Goal: Task Accomplishment & Management: Use online tool/utility

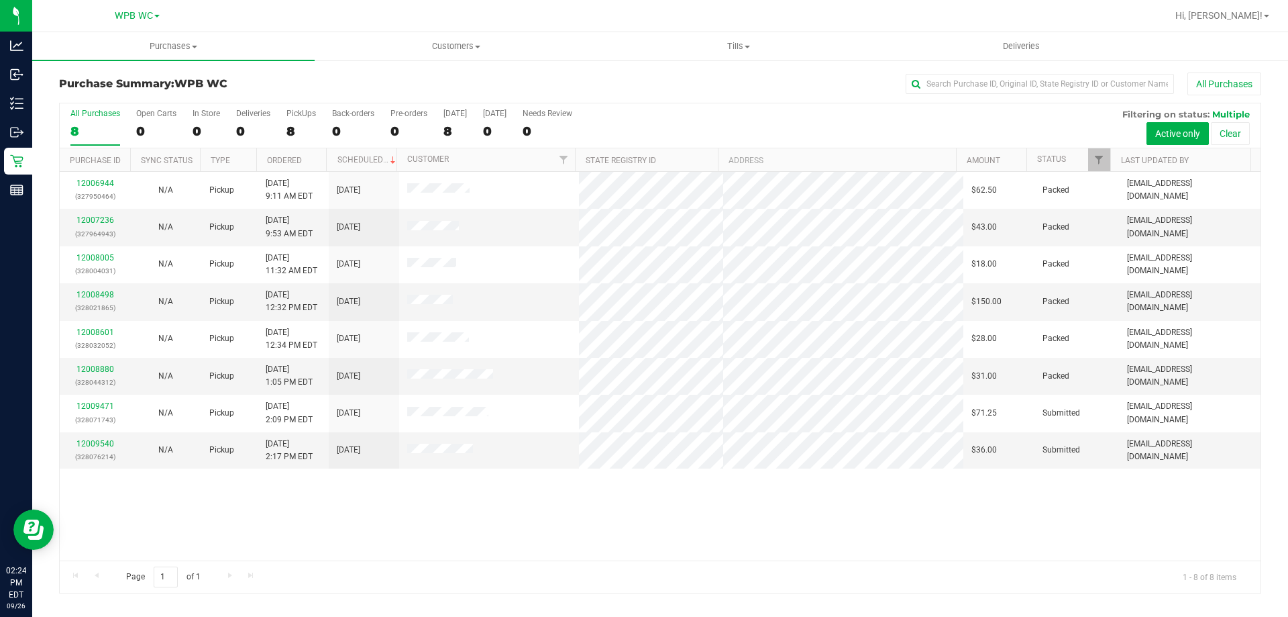
click at [721, 519] on div "12006944 (327950464) N/A Pickup [DATE] 9:11 AM EDT 9/26/2025 $62.50 Packed [EMA…" at bounding box center [660, 366] width 1201 height 388
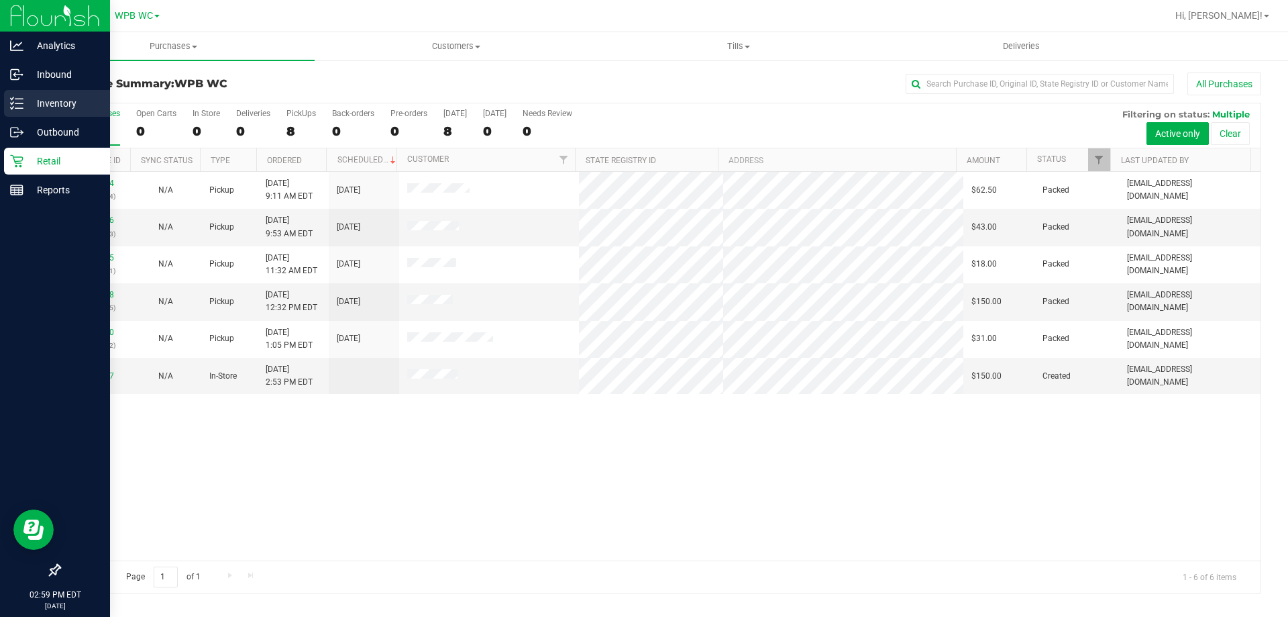
click at [33, 101] on p "Inventory" at bounding box center [63, 103] width 81 height 16
click at [30, 98] on p "Inventory" at bounding box center [63, 103] width 81 height 16
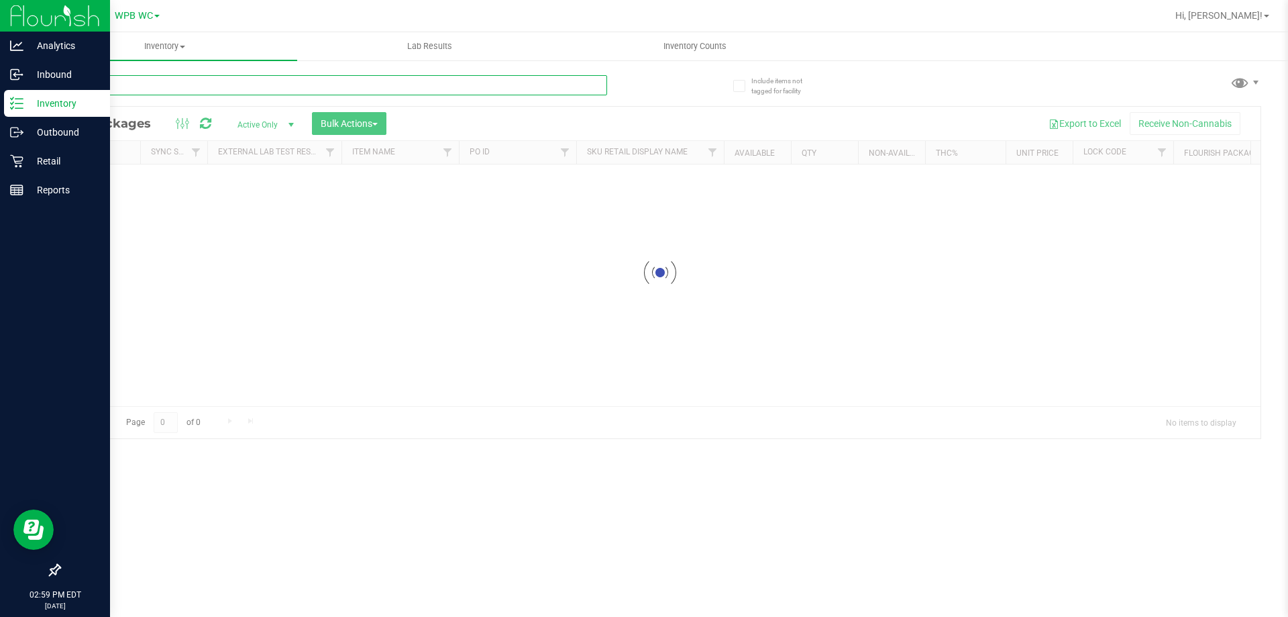
click at [160, 91] on input "text" at bounding box center [333, 85] width 548 height 20
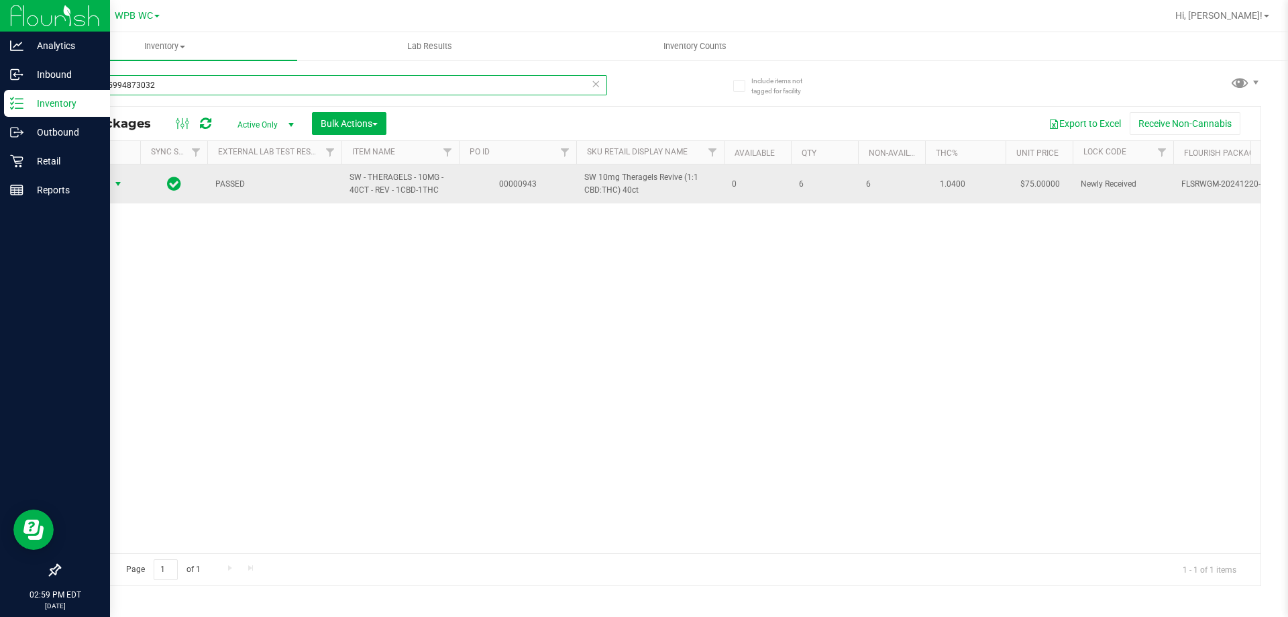
type input "3331375994873032"
click at [117, 184] on span "select" at bounding box center [118, 183] width 11 height 11
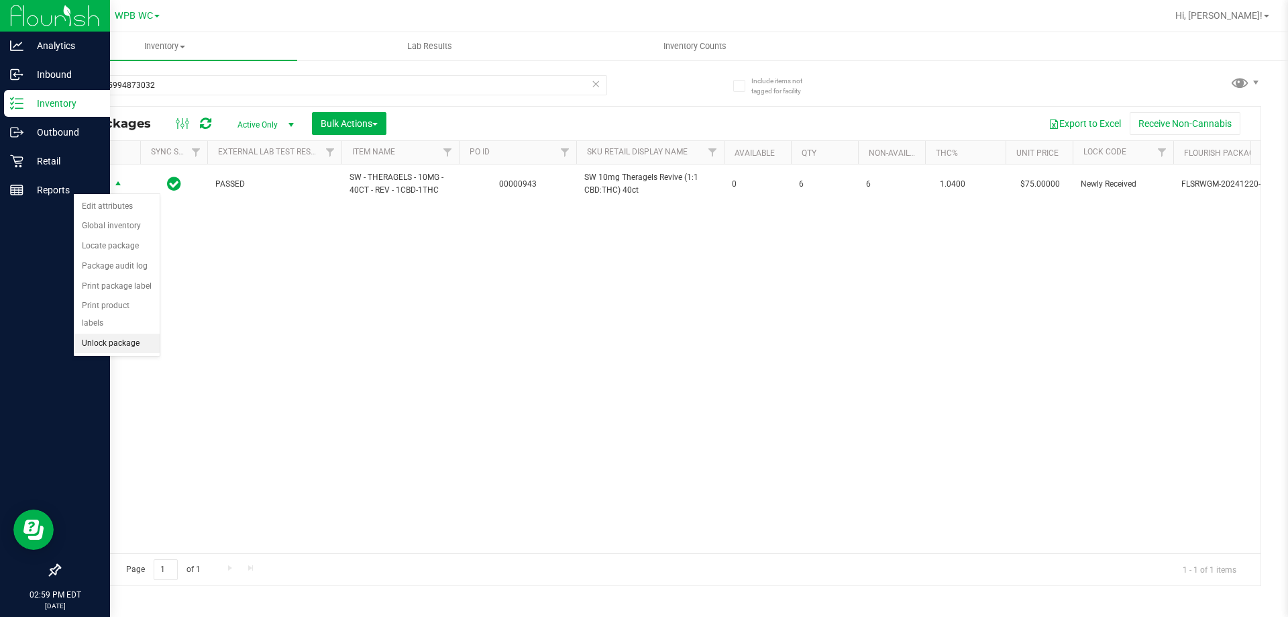
click at [125, 333] on li "Unlock package" at bounding box center [117, 343] width 86 height 20
